Goal: Find specific page/section: Find specific page/section

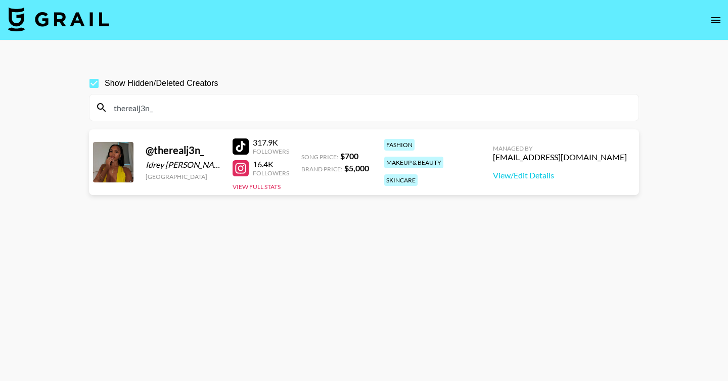
click at [242, 111] on input "therealj3n_" at bounding box center [370, 108] width 525 height 16
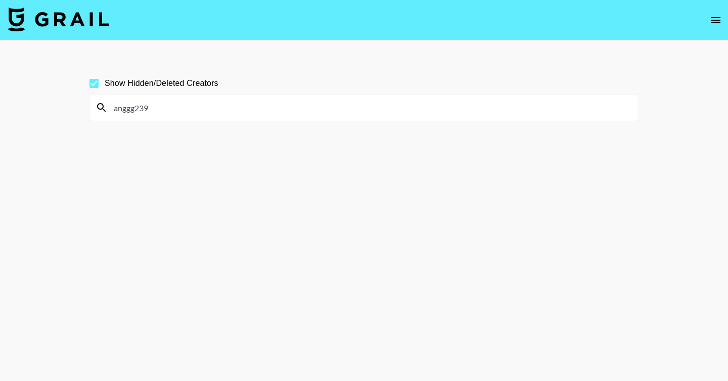
click at [236, 111] on input "anggg239" at bounding box center [370, 108] width 525 height 16
paste input "namarivixen"
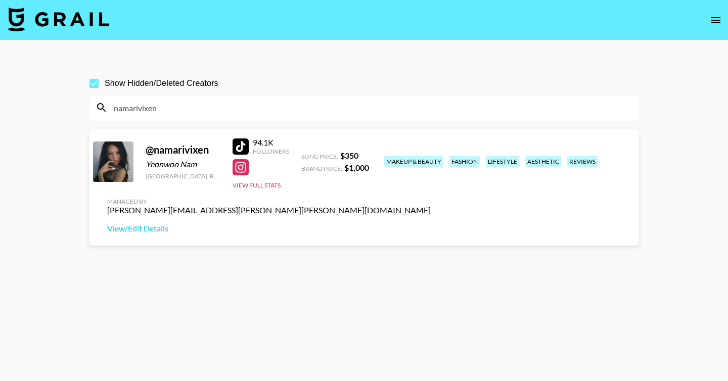
click at [209, 108] on input "namarivixen" at bounding box center [370, 108] width 525 height 16
paste input "youkywu"
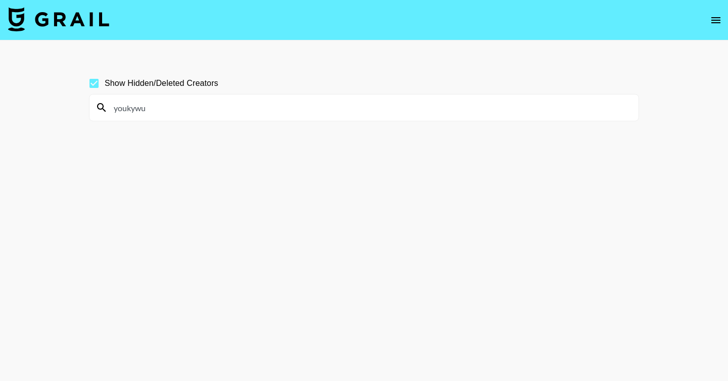
click at [273, 113] on input "youkywu" at bounding box center [370, 108] width 525 height 16
paste input "chloewnng"
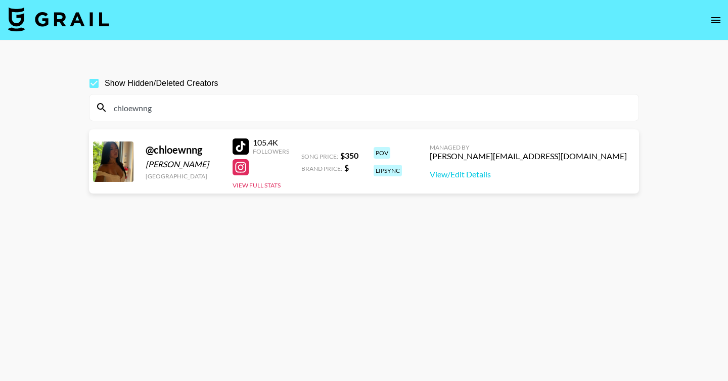
click at [251, 106] on input "chloewnng" at bounding box center [370, 108] width 525 height 16
click at [322, 103] on input "chloewnng" at bounding box center [370, 108] width 525 height 16
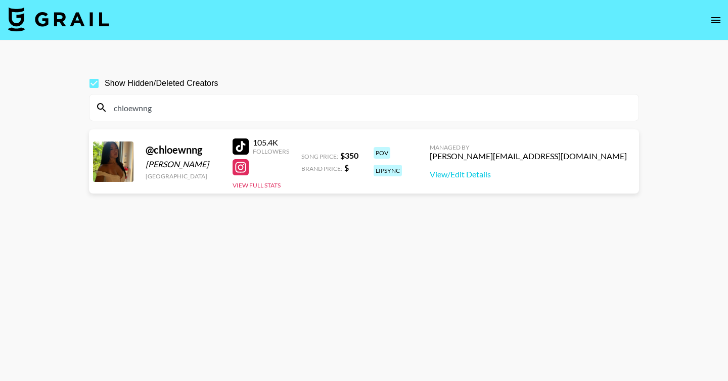
click at [322, 103] on input "chloewnng" at bounding box center [370, 108] width 525 height 16
paste input "thevickyguez"
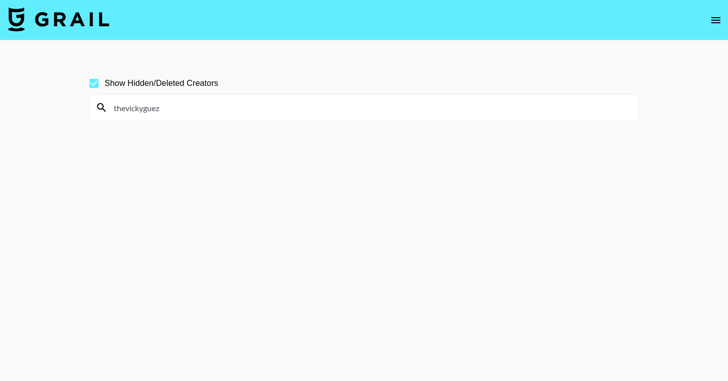
type input "thevickyguez"
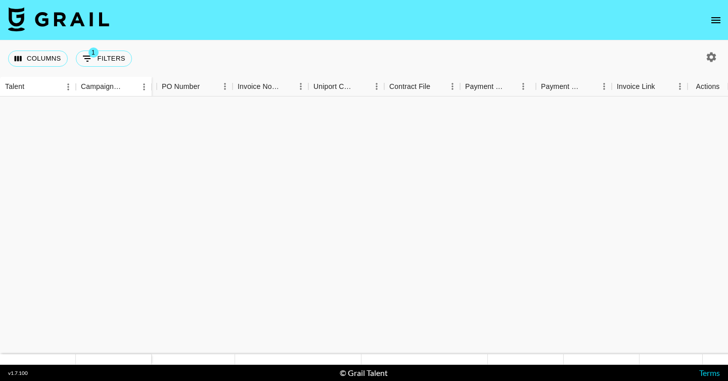
scroll to position [538, 1026]
